Goal: Information Seeking & Learning: Check status

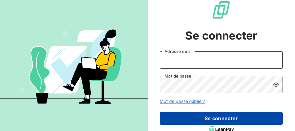
type input "[PERSON_NAME][EMAIL_ADDRESS][DOMAIN_NAME]"
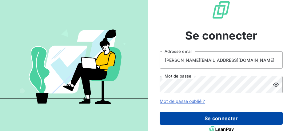
click at [209, 120] on button "Se connecter" at bounding box center [221, 118] width 123 height 13
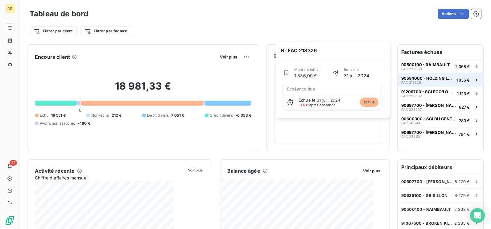
click at [295, 76] on span "90594000 - HOLDING LES PETITS M" at bounding box center [427, 78] width 52 height 5
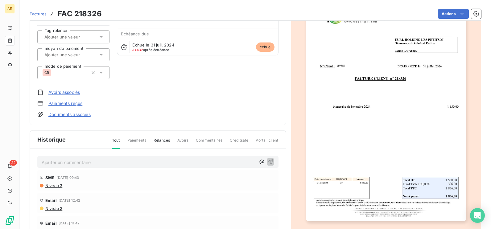
scroll to position [62, 0]
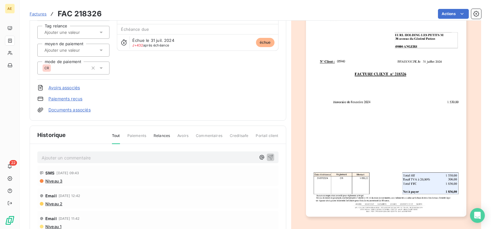
click at [64, 109] on link "Documents associés" at bounding box center [69, 110] width 42 height 6
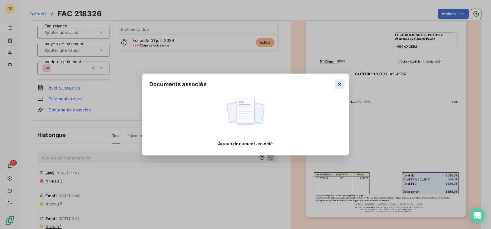
click at [295, 85] on icon "button" at bounding box center [339, 84] width 6 height 6
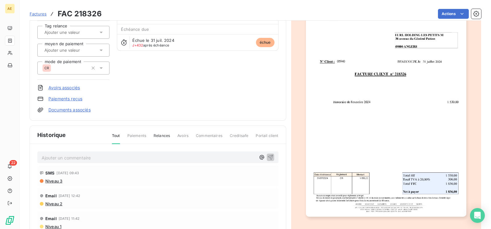
click at [295, 97] on img "button" at bounding box center [386, 104] width 160 height 226
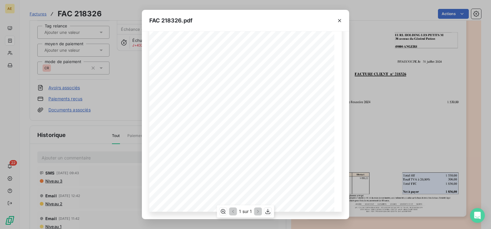
scroll to position [0, 0]
click at [295, 18] on icon "button" at bounding box center [339, 21] width 6 height 6
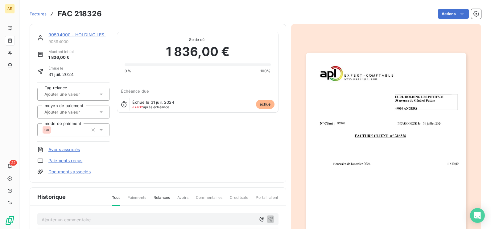
click at [83, 35] on link "90594000 - HOLDING LES PETITS M" at bounding box center [87, 34] width 78 height 5
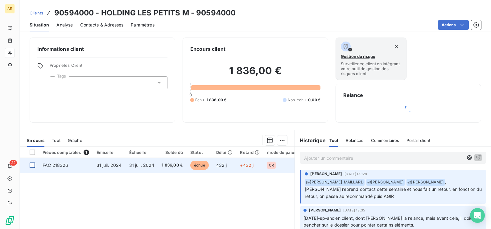
click at [31, 130] on div at bounding box center [33, 166] width 6 height 6
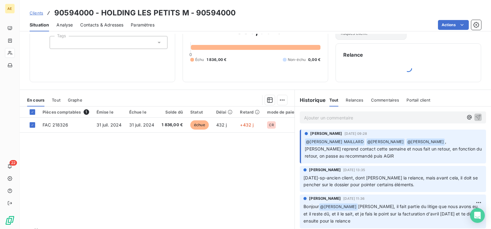
scroll to position [55, 0]
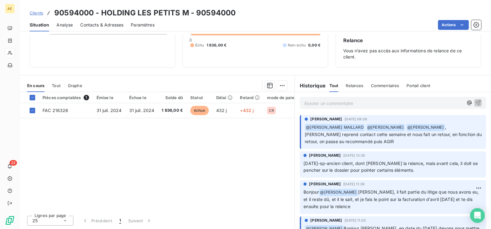
click at [59, 97] on div "Pièces comptables 1" at bounding box center [66, 98] width 47 height 6
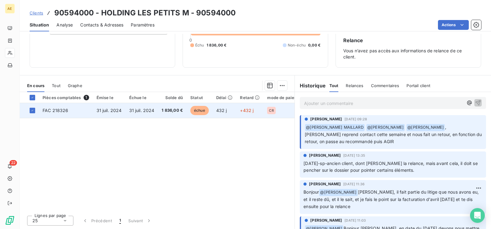
click at [54, 110] on span "FAC 218326" at bounding box center [56, 110] width 26 height 5
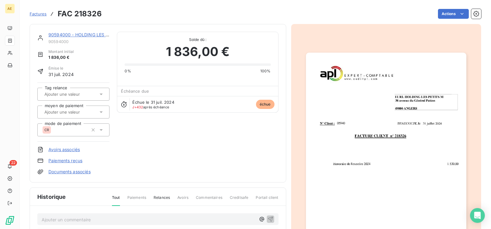
click at [295, 105] on img "button" at bounding box center [386, 166] width 160 height 226
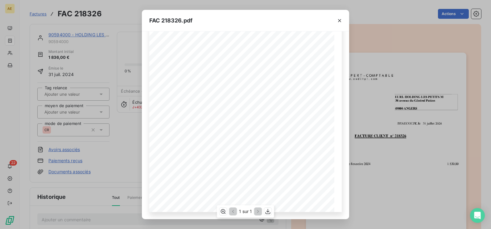
scroll to position [95, 0]
click at [266, 130] on icon "button" at bounding box center [268, 212] width 6 height 6
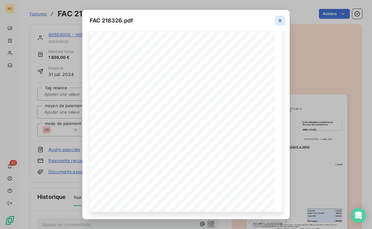
click at [280, 20] on icon "button" at bounding box center [279, 20] width 3 height 3
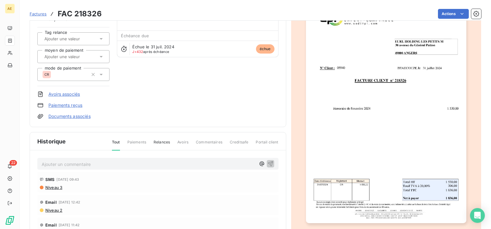
scroll to position [0, 0]
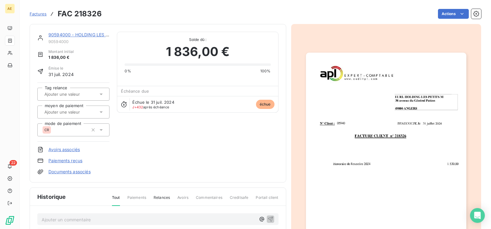
click at [37, 16] on html "AE 22 Factures FAC 218326 Actions 90594000 - HOLDING LES PETITS M 90594000 Mont…" at bounding box center [245, 114] width 491 height 229
click at [81, 96] on input "text" at bounding box center [75, 95] width 62 height 6
click at [90, 77] on div "Émise le [DATE]" at bounding box center [73, 72] width 72 height 12
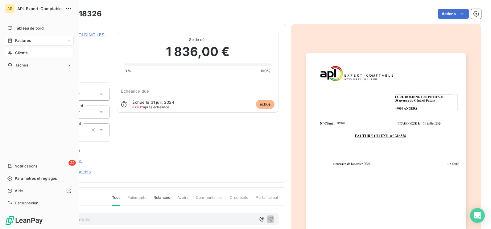
click at [25, 51] on span "Clients" at bounding box center [21, 53] width 12 height 6
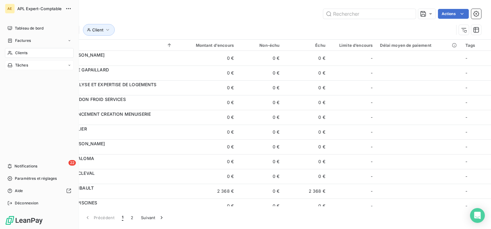
click at [20, 66] on span "Tâches" at bounding box center [21, 66] width 13 height 6
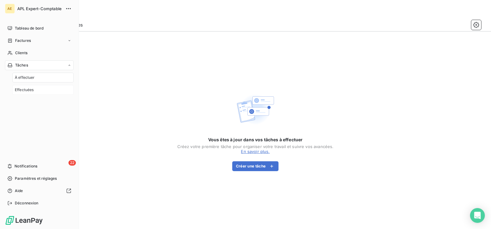
click at [25, 88] on span "Effectuées" at bounding box center [24, 90] width 19 height 6
click at [30, 130] on span "Notifications" at bounding box center [25, 167] width 23 height 6
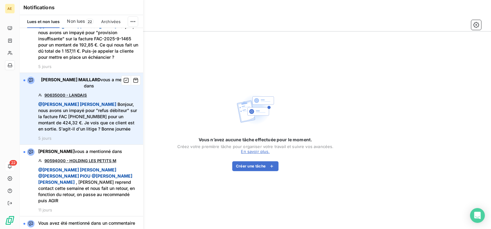
scroll to position [123, 0]
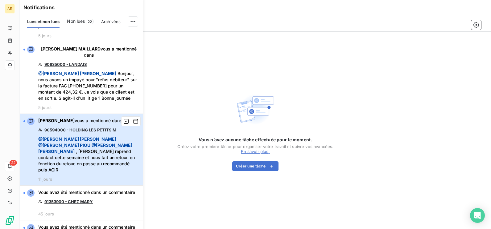
click at [27, 120] on span "button" at bounding box center [30, 121] width 7 height 7
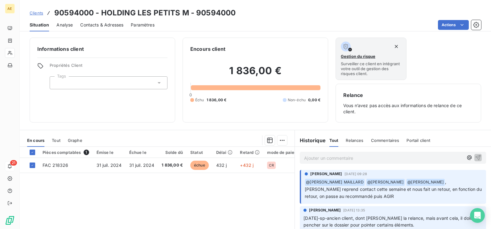
click at [295, 130] on p "Ajouter un commentaire ﻿" at bounding box center [383, 158] width 159 height 8
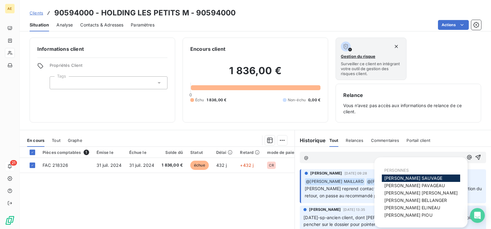
click at [295, 130] on span "[PERSON_NAME]" at bounding box center [413, 178] width 58 height 5
click at [295, 130] on span "[PERSON_NAME] MAILLARD" at bounding box center [420, 193] width 73 height 5
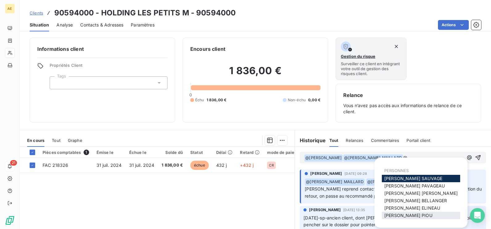
click at [295, 130] on span "[PERSON_NAME]" at bounding box center [408, 215] width 48 height 5
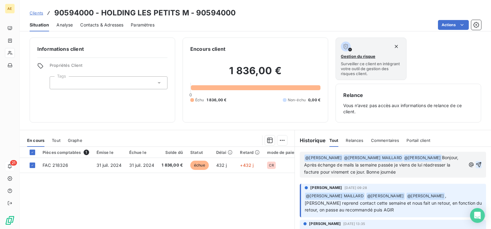
click at [295, 130] on icon "button" at bounding box center [478, 164] width 5 height 5
